Goal: Transaction & Acquisition: Purchase product/service

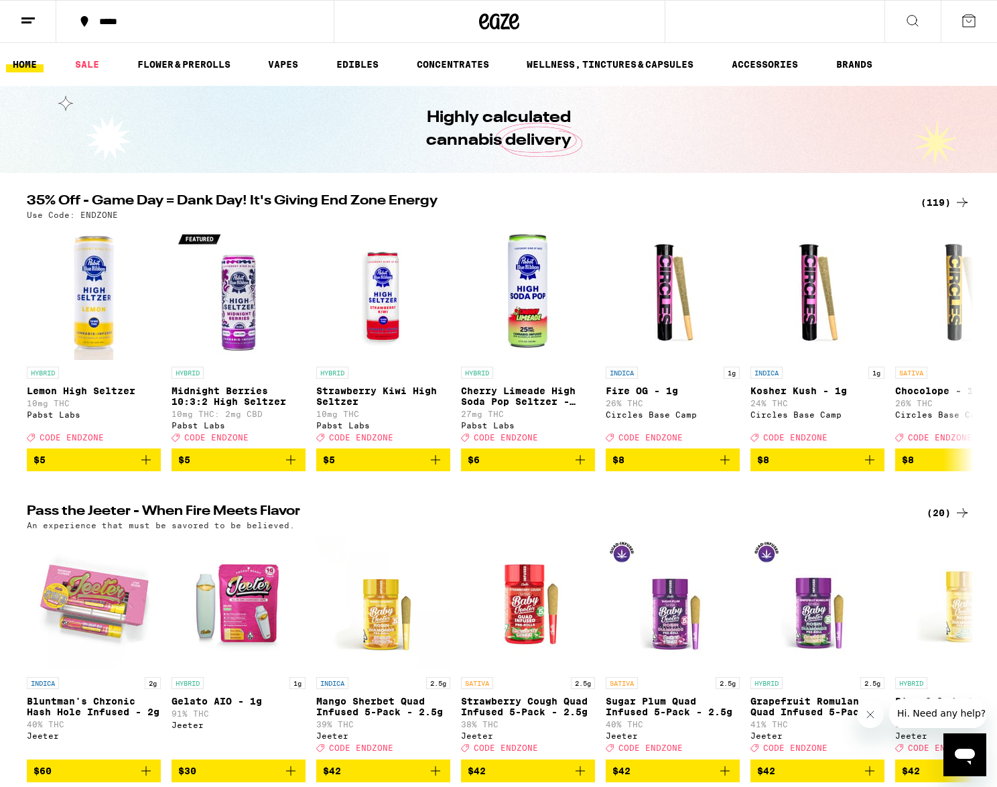
click at [934, 198] on div "(119)" at bounding box center [946, 202] width 50 height 16
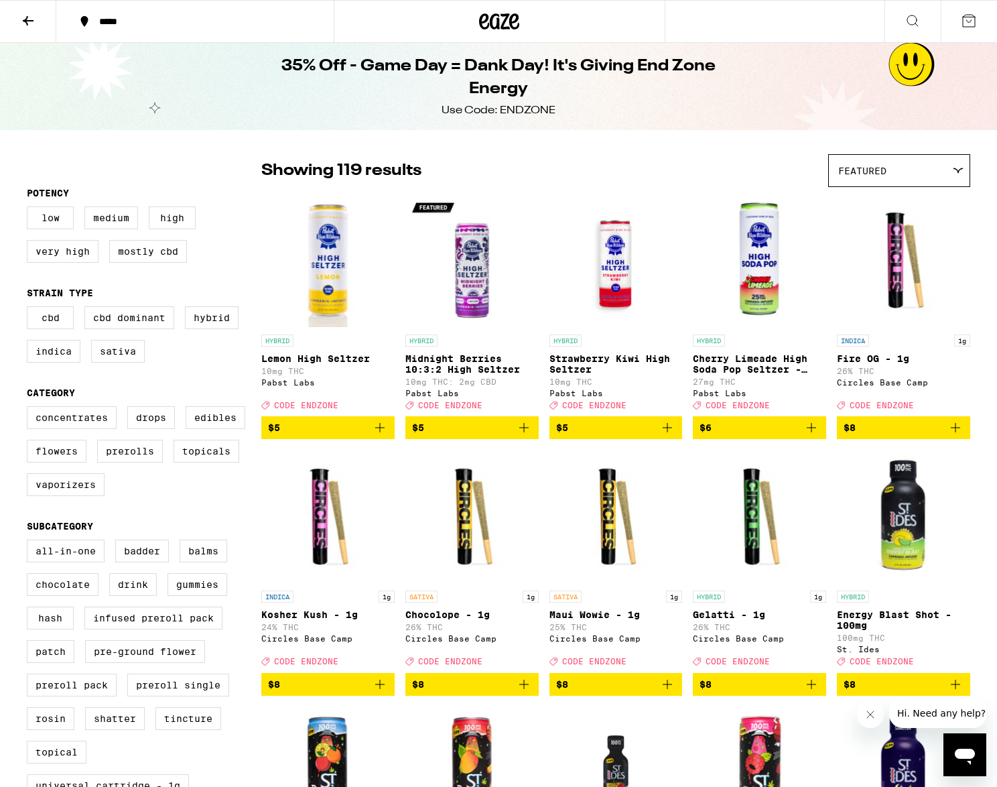
click at [34, 23] on icon at bounding box center [28, 21] width 16 height 16
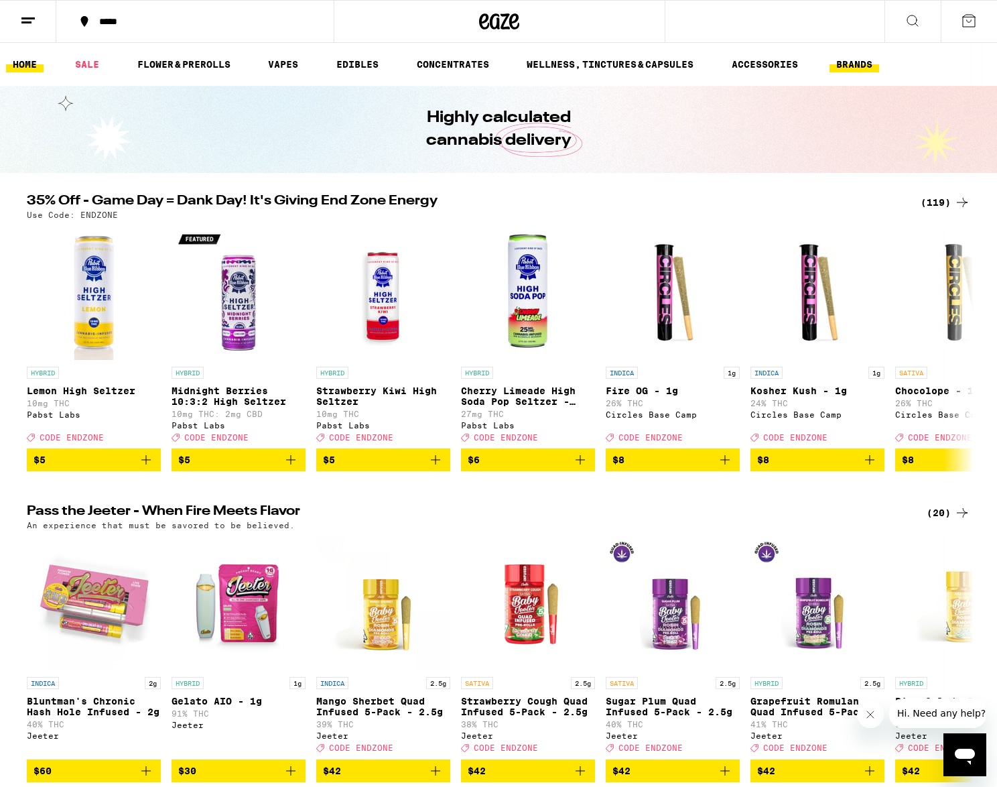
click at [850, 64] on link "BRANDS" at bounding box center [855, 64] width 50 height 16
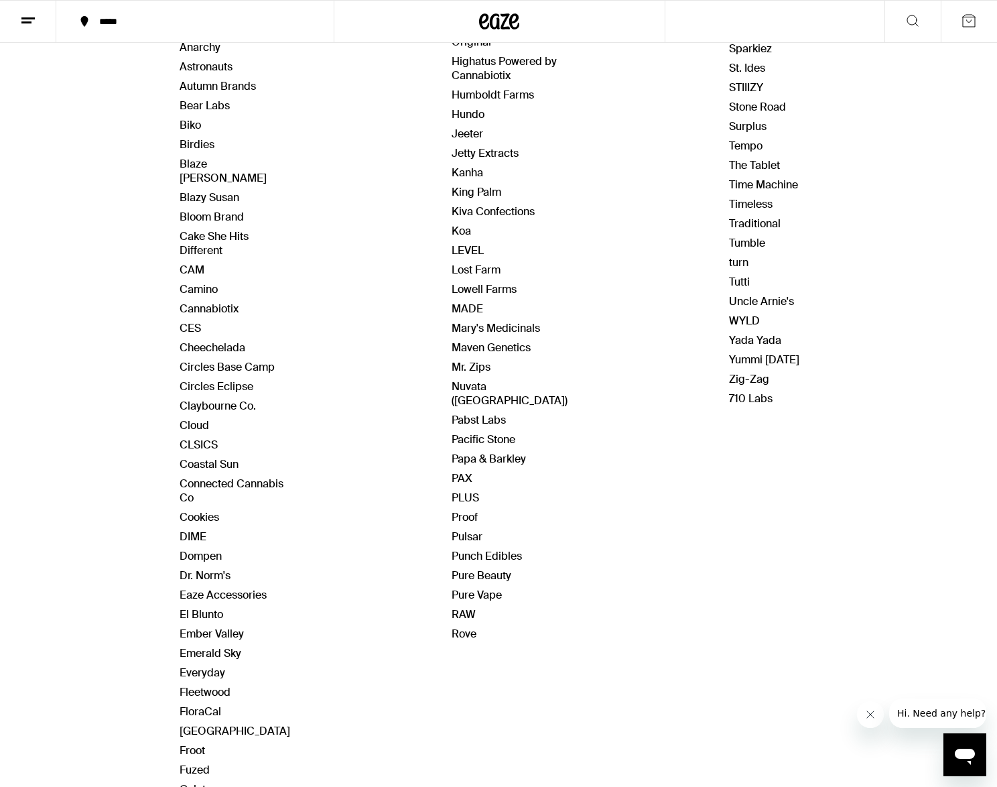
scroll to position [295, 0]
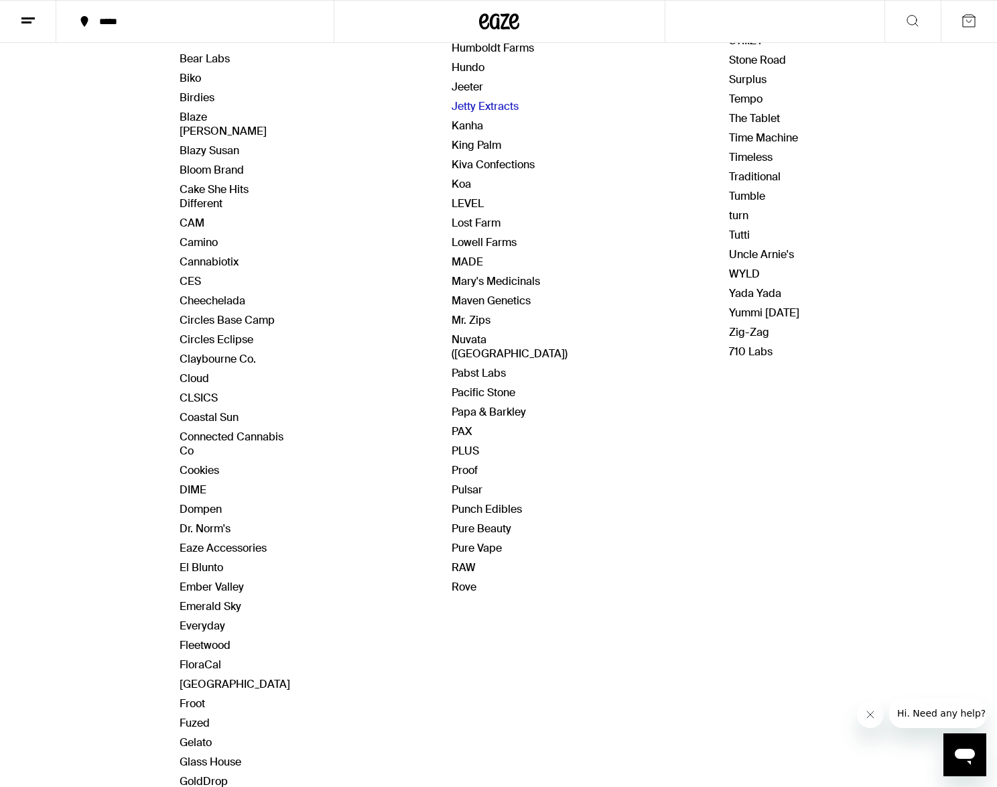
click at [465, 99] on link "Jetty Extracts" at bounding box center [485, 106] width 67 height 14
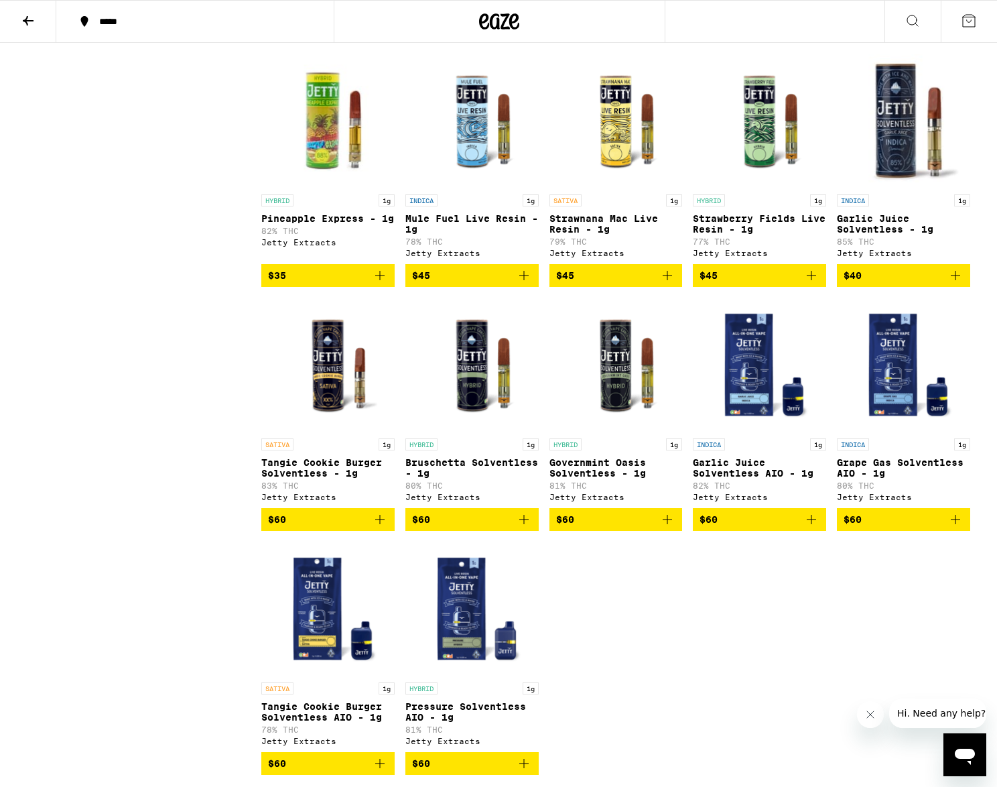
scroll to position [896, 0]
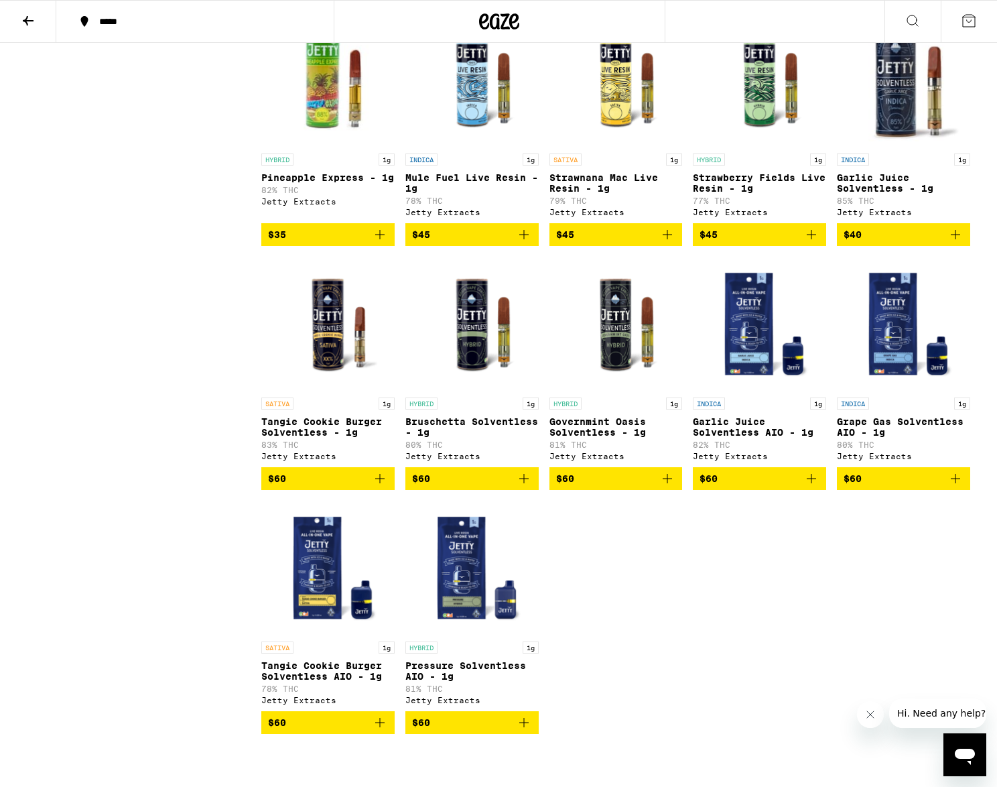
click at [31, 17] on icon at bounding box center [28, 21] width 16 height 16
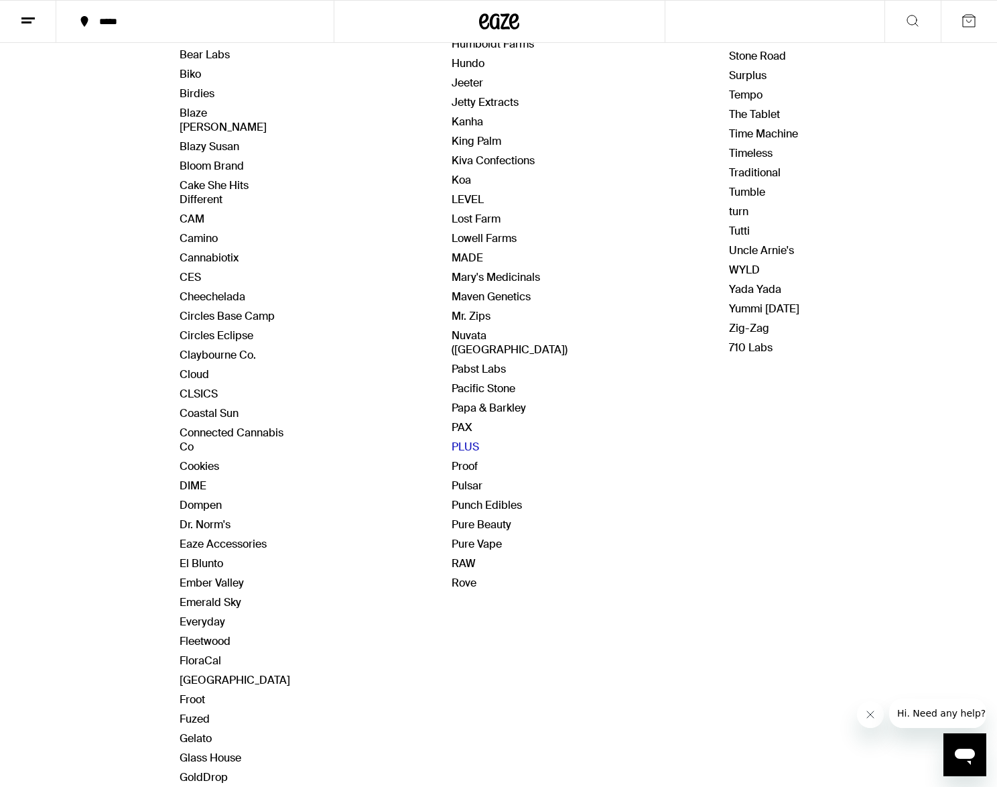
scroll to position [409, 0]
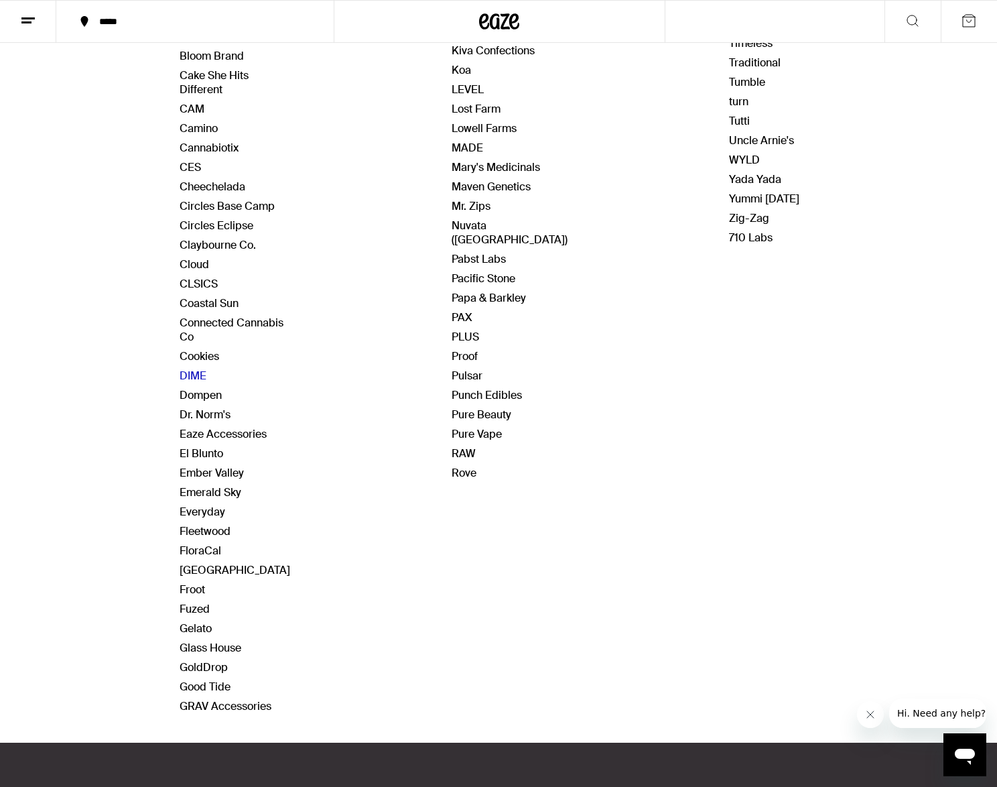
click at [199, 369] on link "DIME" at bounding box center [193, 376] width 27 height 14
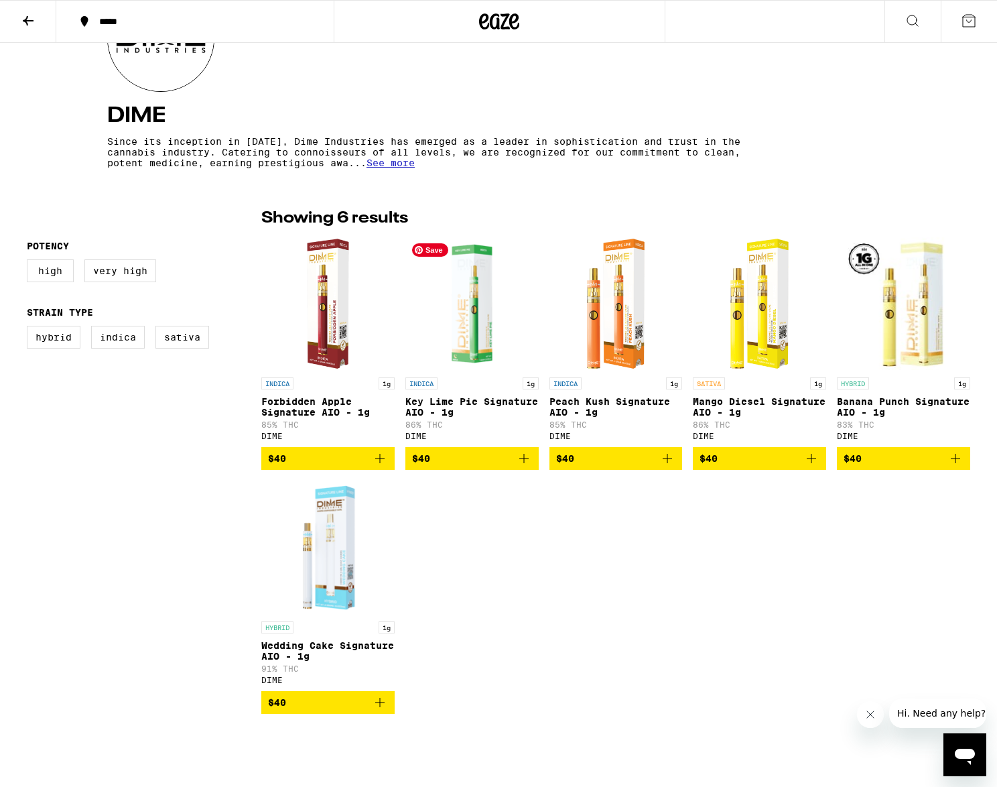
scroll to position [235, 0]
